Goal: Transaction & Acquisition: Purchase product/service

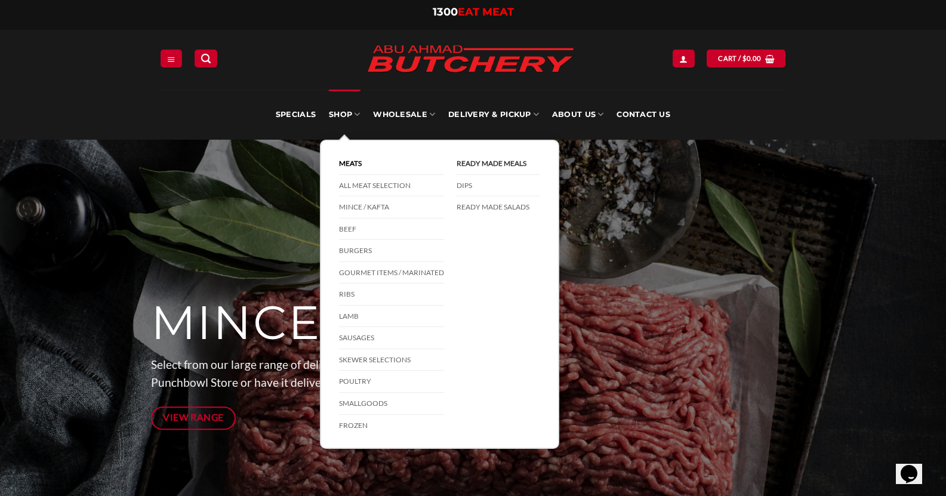
click at [486, 168] on link "Ready Made Meals" at bounding box center [499, 164] width 84 height 22
click at [354, 297] on link "Ribs" at bounding box center [391, 294] width 105 height 22
click at [355, 322] on link "Lamb" at bounding box center [391, 317] width 105 height 22
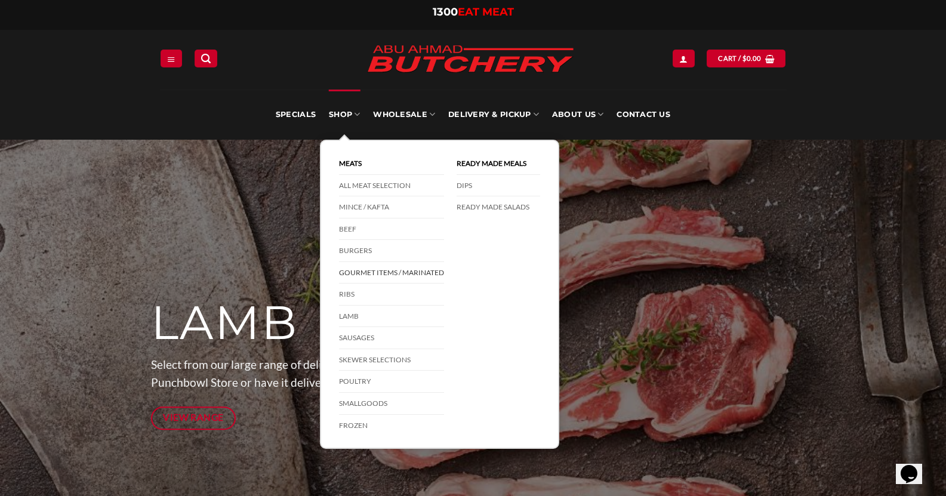
click at [381, 271] on link "Gourmet Items / Marinated" at bounding box center [391, 273] width 105 height 22
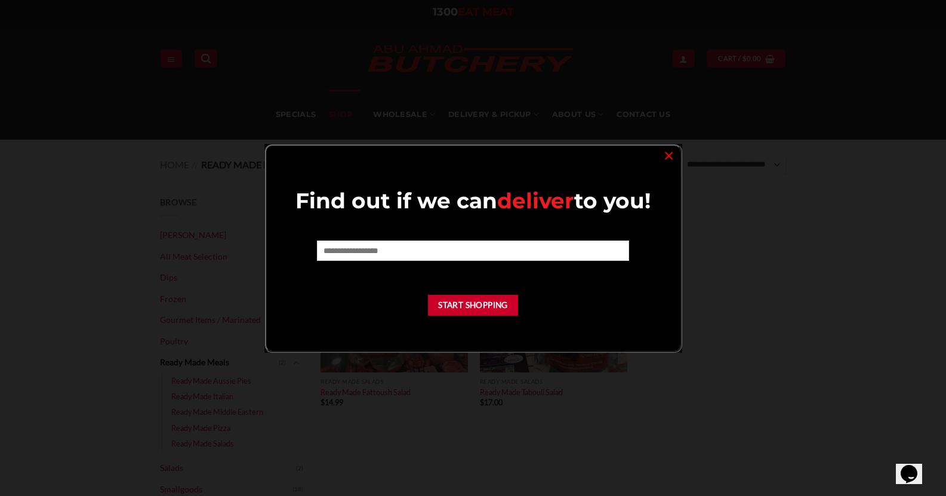
click at [676, 235] on div "Find out if we can deliver to you! Start Shopping ×" at bounding box center [473, 248] width 418 height 209
click at [668, 157] on link "×" at bounding box center [668, 155] width 17 height 16
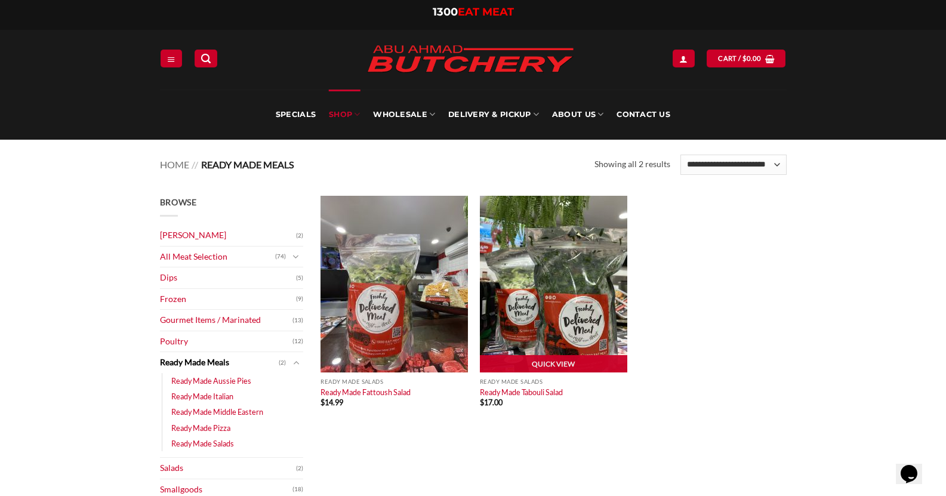
scroll to position [54, 0]
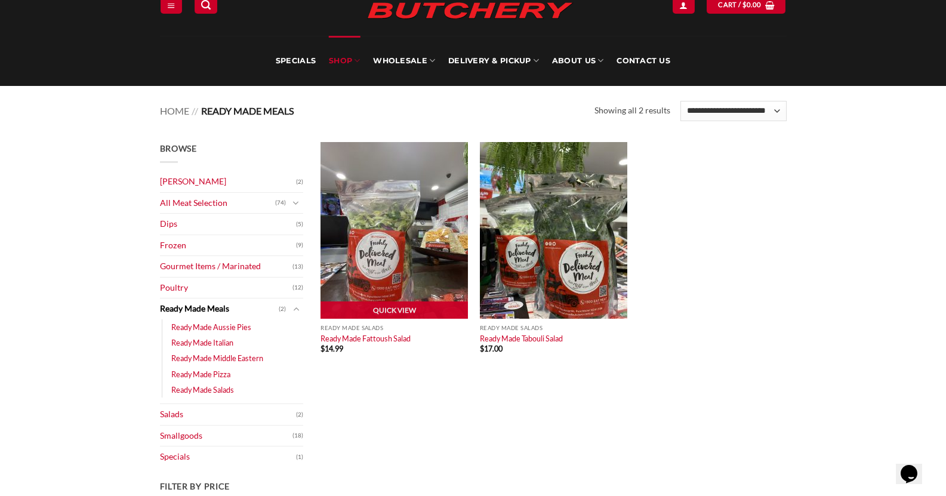
click at [418, 211] on img at bounding box center [393, 230] width 147 height 177
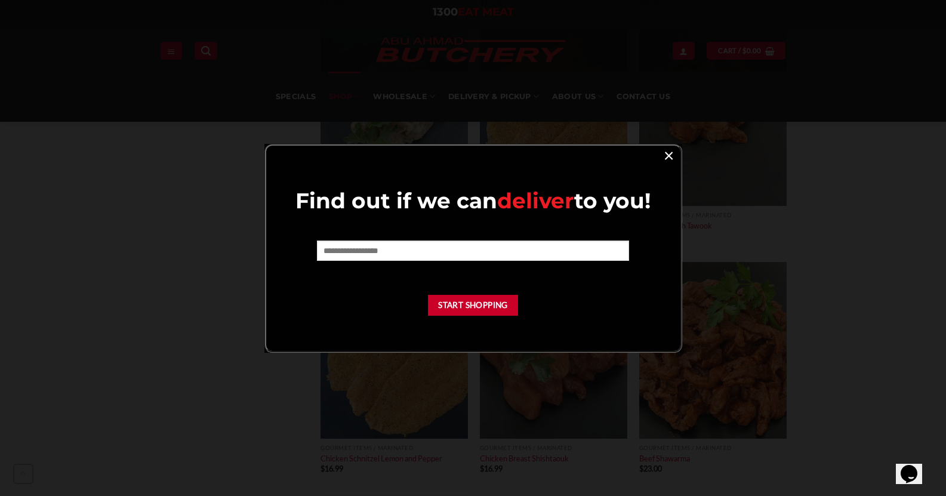
click at [671, 150] on link "×" at bounding box center [668, 155] width 17 height 16
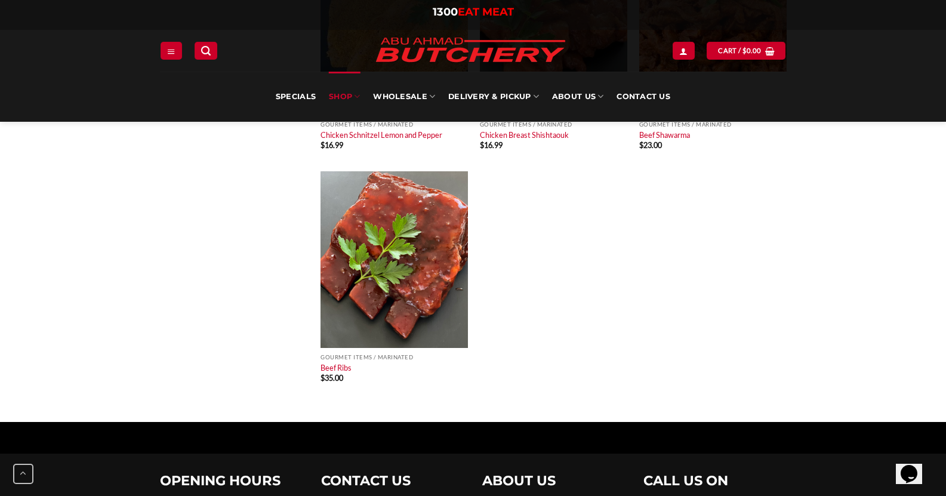
scroll to position [954, 0]
